Goal: Task Accomplishment & Management: Manage account settings

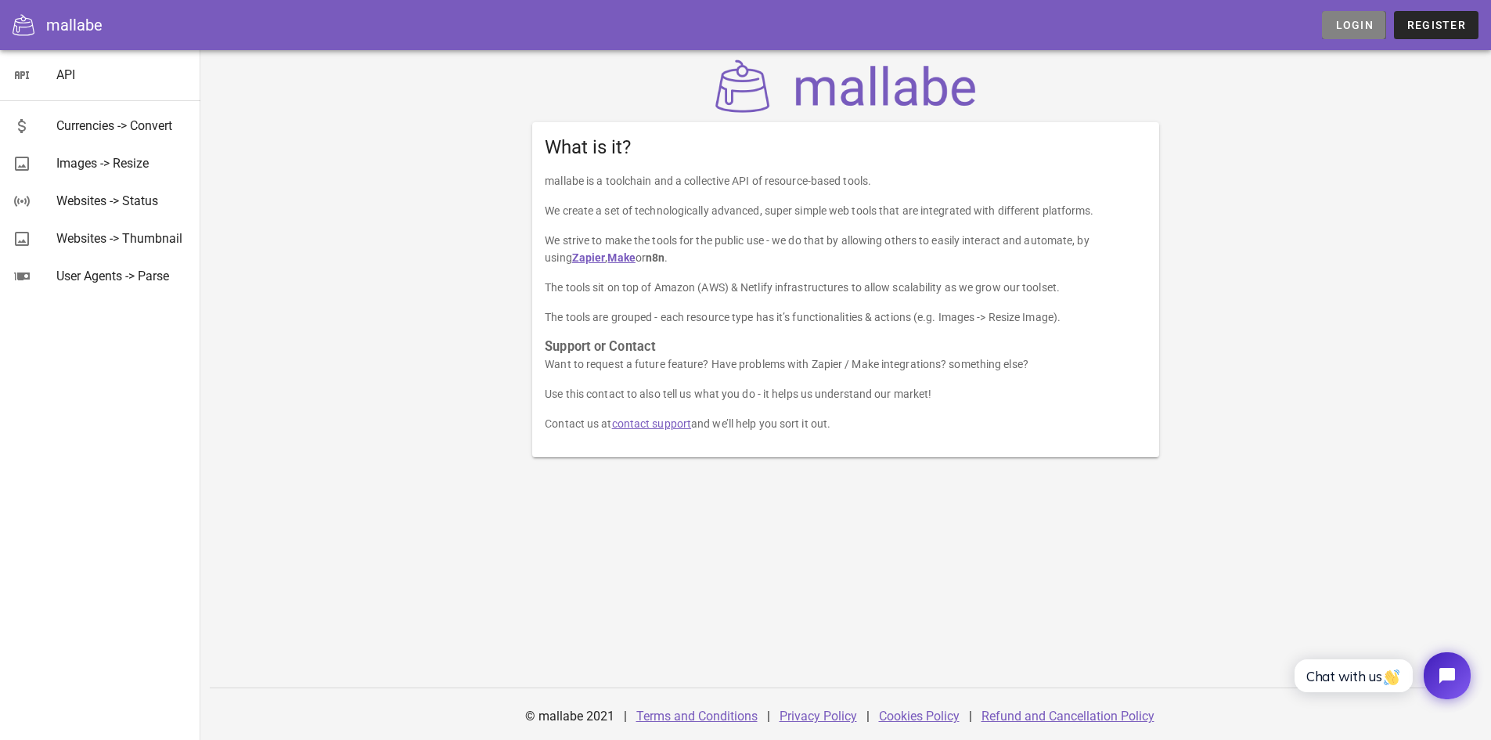
click at [1357, 28] on span "Login" at bounding box center [1354, 25] width 38 height 13
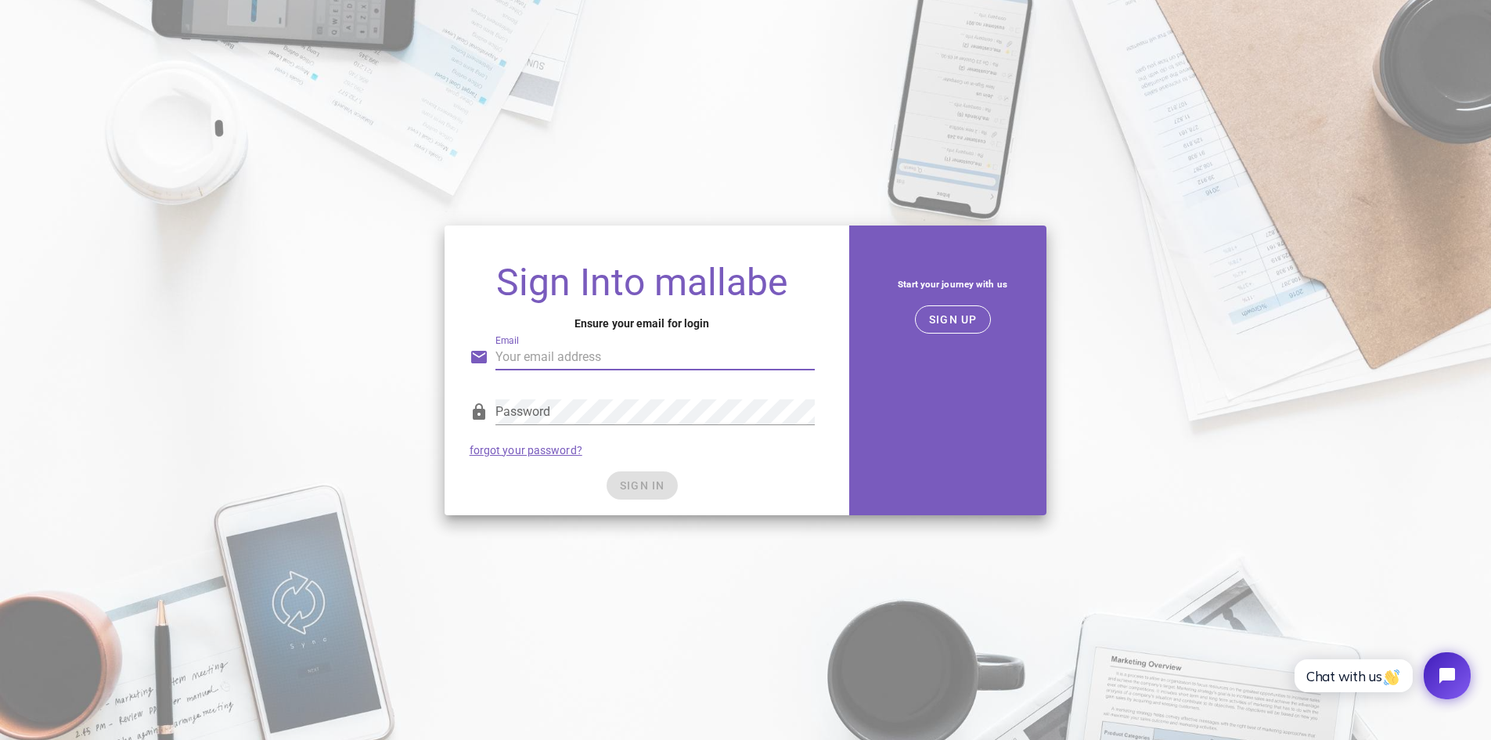
click at [649, 362] on input "Email" at bounding box center [655, 356] width 319 height 25
type input "[EMAIL_ADDRESS][DOMAIN_NAME]"
click at [657, 483] on span "SIGN IN" at bounding box center [642, 485] width 46 height 13
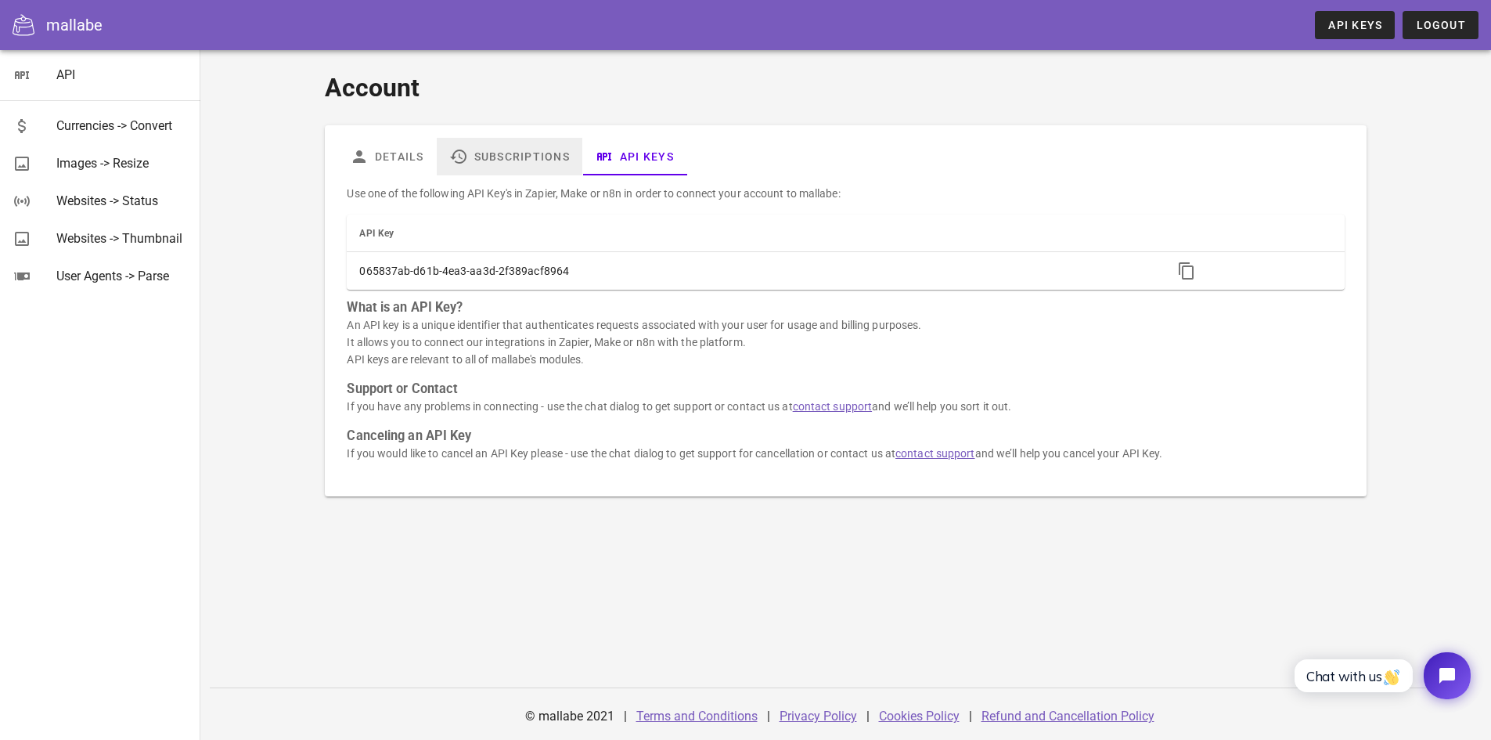
click at [524, 156] on link "Subscriptions" at bounding box center [510, 157] width 146 height 38
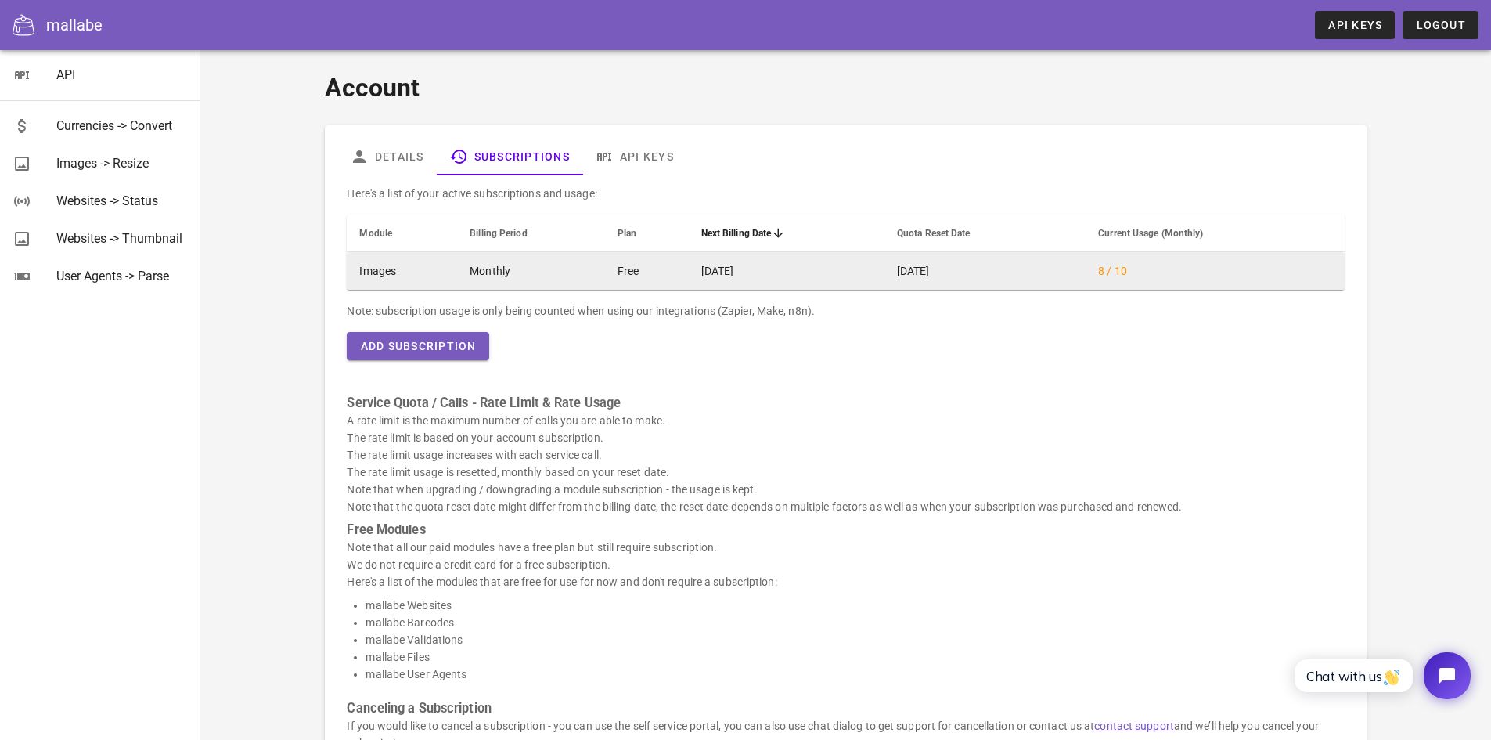
click at [569, 274] on td "Monthly" at bounding box center [531, 271] width 148 height 38
click at [485, 269] on td "Monthly" at bounding box center [531, 271] width 148 height 38
